Goal: Information Seeking & Learning: Learn about a topic

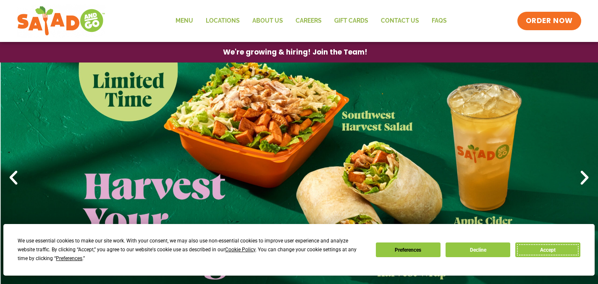
click at [563, 251] on button "Accept" at bounding box center [547, 250] width 65 height 15
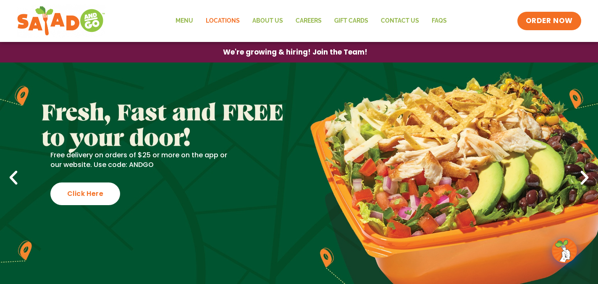
click at [224, 24] on link "Locations" at bounding box center [223, 20] width 47 height 19
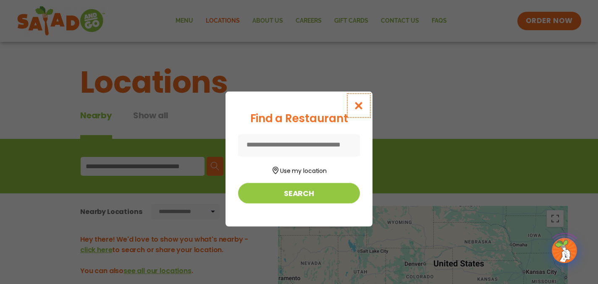
click at [358, 110] on button "Close modal" at bounding box center [358, 106] width 27 height 28
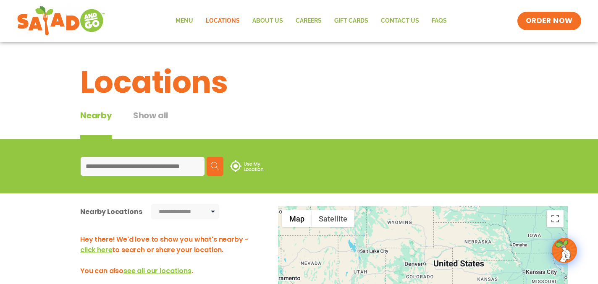
click at [179, 169] on input at bounding box center [143, 166] width 124 height 19
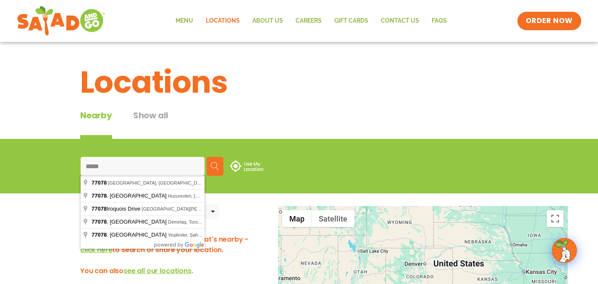
drag, startPoint x: 146, startPoint y: 168, endPoint x: 41, endPoint y: 150, distance: 107.1
click at [41, 150] on div "***** Search Use My Location" at bounding box center [299, 166] width 598 height 55
type input "**********"
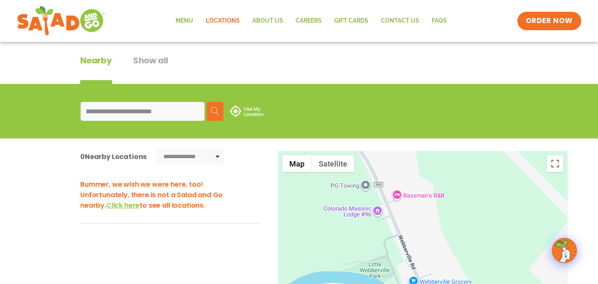
scroll to position [16, 0]
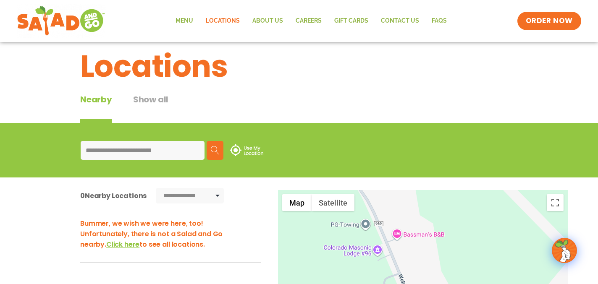
click at [228, 16] on link "Locations" at bounding box center [223, 20] width 47 height 19
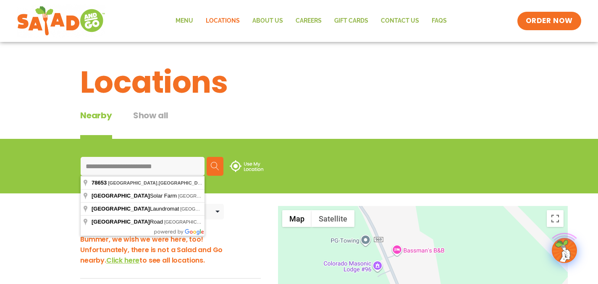
drag, startPoint x: 187, startPoint y: 165, endPoint x: 30, endPoint y: 155, distance: 156.6
click at [30, 156] on div "**********" at bounding box center [299, 166] width 598 height 55
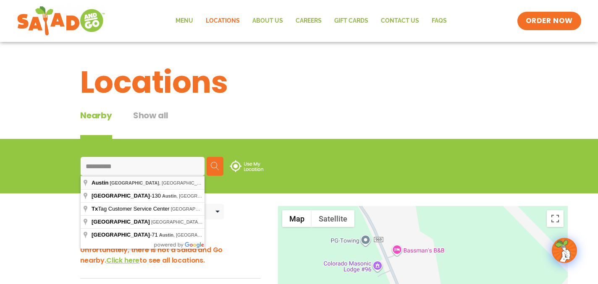
type input "**********"
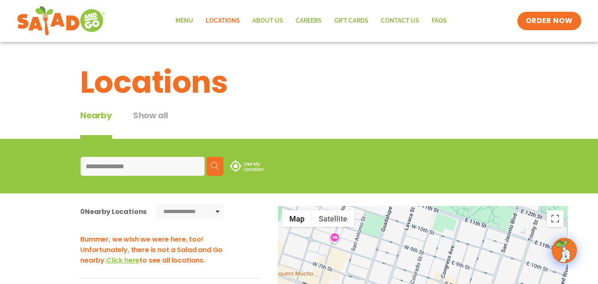
click at [217, 166] on img at bounding box center [215, 166] width 8 height 8
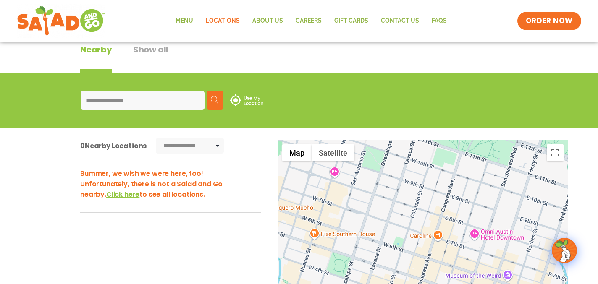
scroll to position [68, 0]
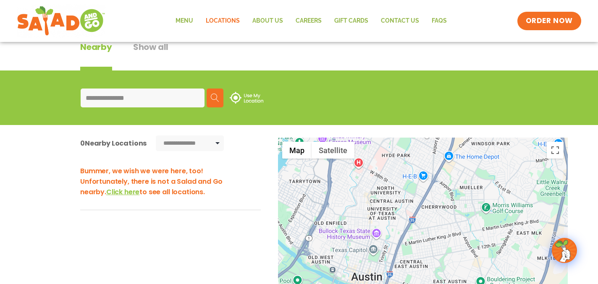
drag, startPoint x: 320, startPoint y: 188, endPoint x: 320, endPoint y: 251, distance: 63.0
click at [320, 251] on div at bounding box center [423, 277] width 290 height 278
click at [147, 98] on input "**********" at bounding box center [143, 98] width 124 height 19
click at [248, 97] on img at bounding box center [247, 98] width 34 height 12
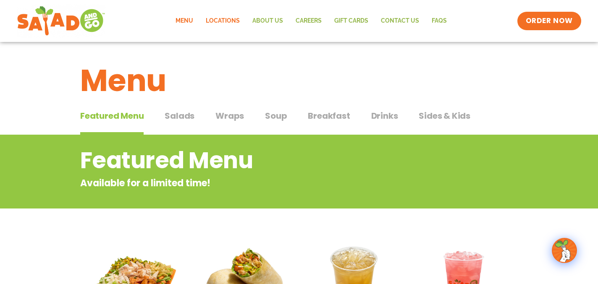
click at [230, 18] on link "Locations" at bounding box center [223, 20] width 47 height 19
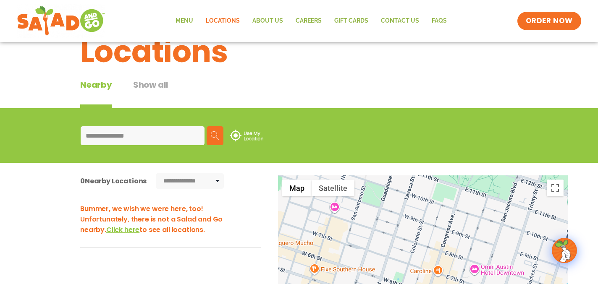
scroll to position [27, 0]
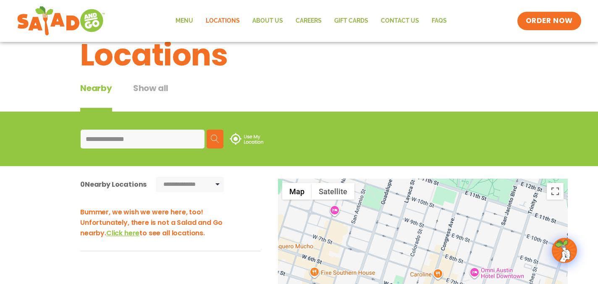
click at [191, 7] on div "Menu Locations About Us Careers GIFT CARDS Contact Us FAQs Menu Menu Locations …" at bounding box center [299, 21] width 565 height 34
click at [187, 19] on link "Menu" at bounding box center [184, 20] width 30 height 19
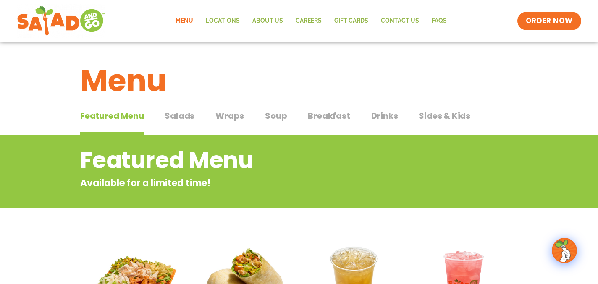
click at [184, 118] on span "Salads" at bounding box center [180, 116] width 30 height 13
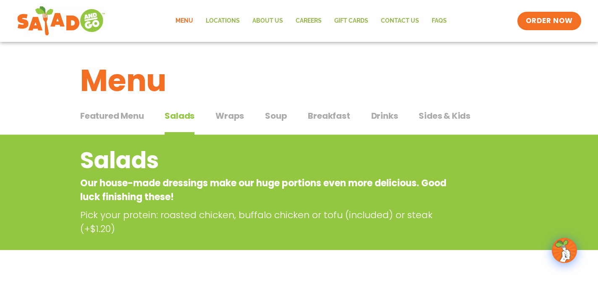
click at [234, 115] on span "Wraps" at bounding box center [230, 116] width 29 height 13
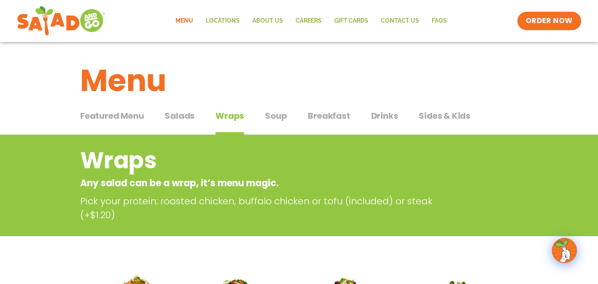
click at [259, 119] on div "Featured Menu Featured Menu Salads Salads Wraps Wraps Soup Soup Breakfast Break…" at bounding box center [299, 121] width 438 height 29
click at [273, 118] on span "Soup" at bounding box center [276, 116] width 22 height 13
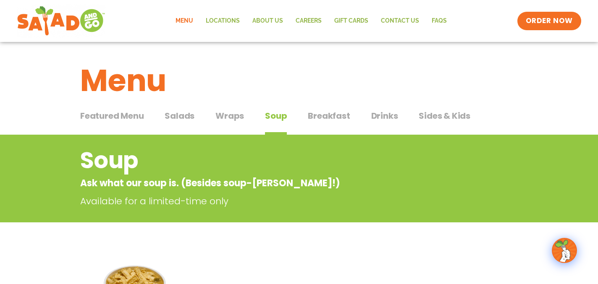
click at [227, 116] on span "Wraps" at bounding box center [230, 116] width 29 height 13
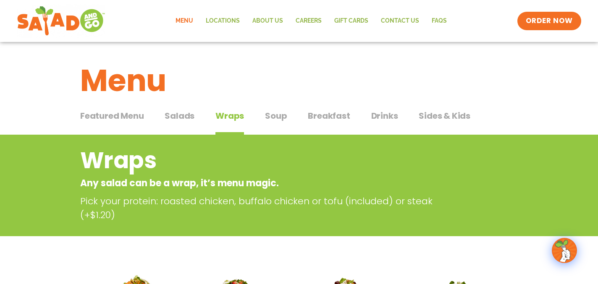
click at [311, 119] on span "Breakfast" at bounding box center [329, 116] width 42 height 13
